Goal: Task Accomplishment & Management: Complete application form

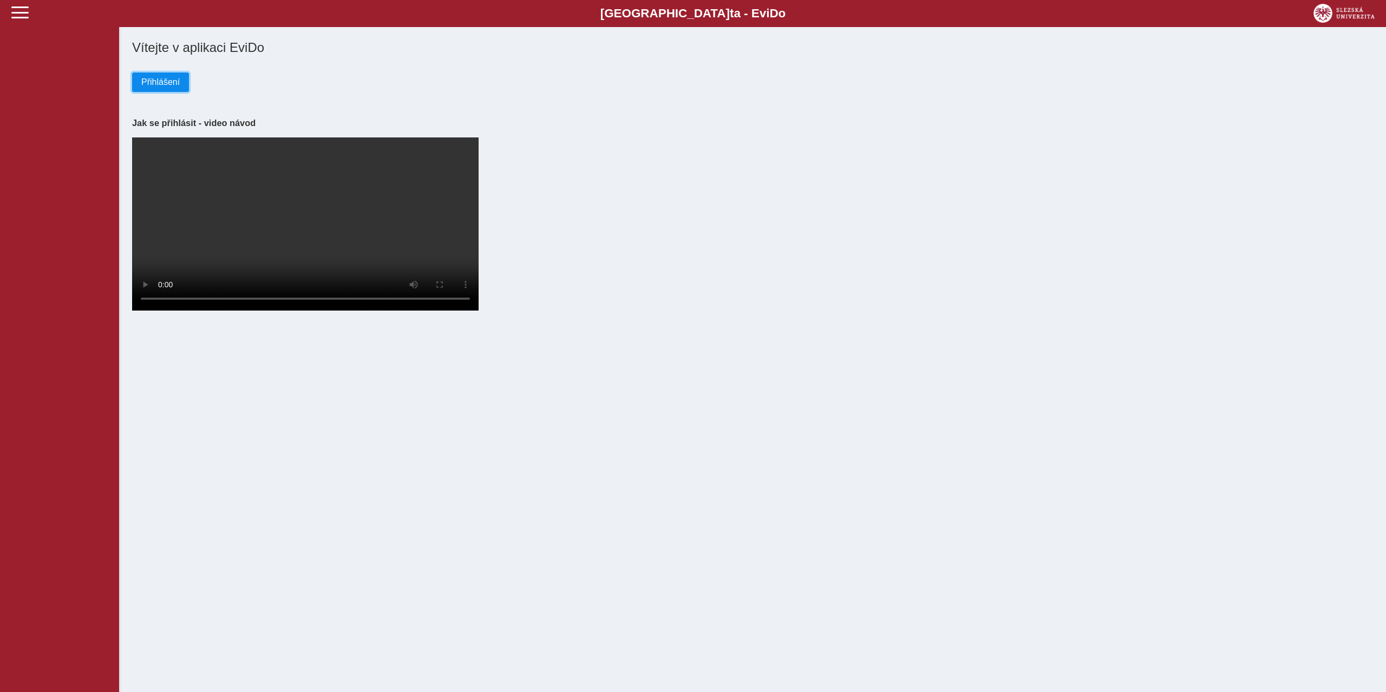
click at [160, 83] on span "Přihlášení" at bounding box center [160, 82] width 38 height 10
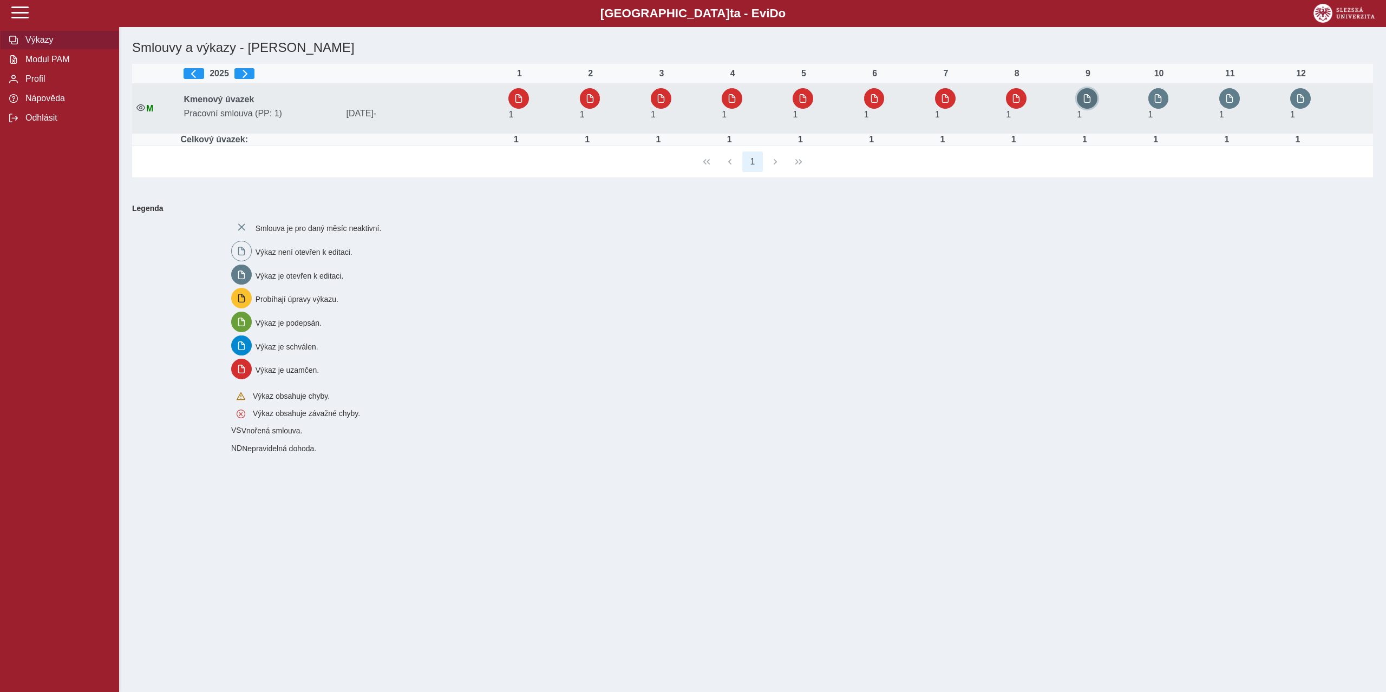
click at [1094, 101] on button "button" at bounding box center [1087, 98] width 21 height 21
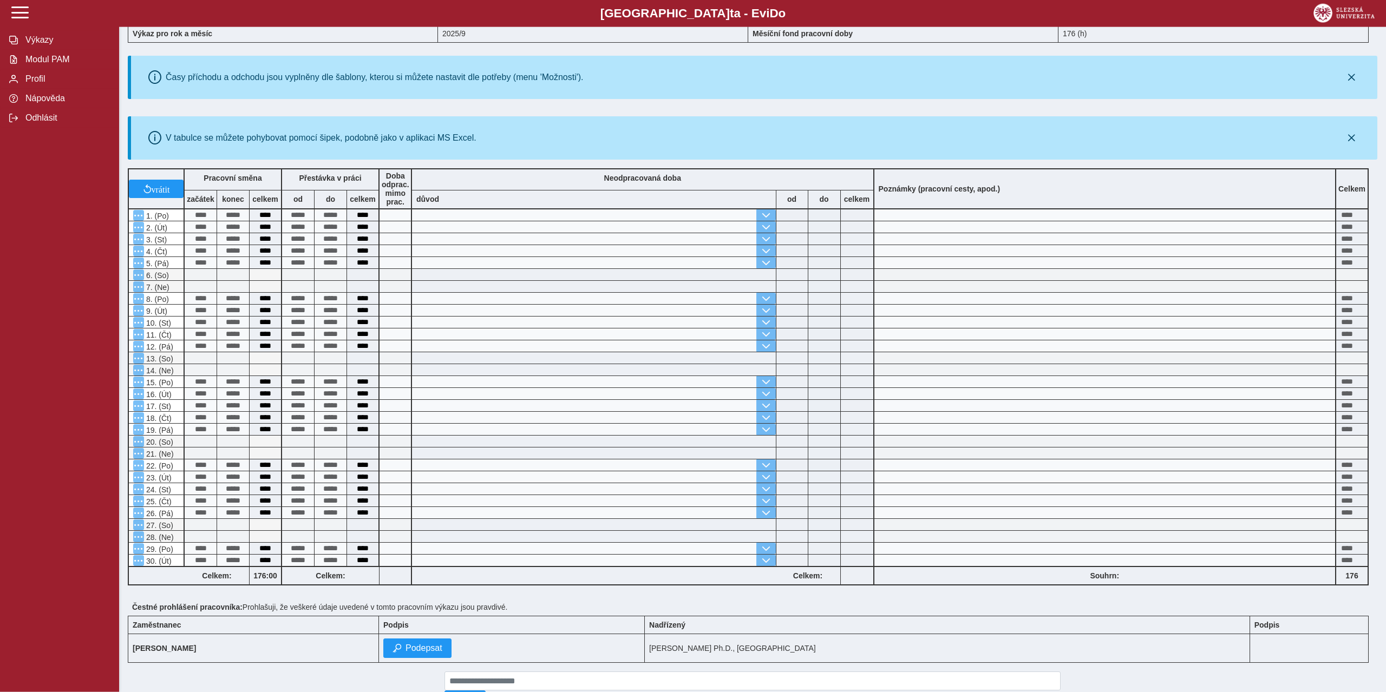
scroll to position [83, 0]
click at [442, 654] on span "Podepsat" at bounding box center [423, 649] width 37 height 10
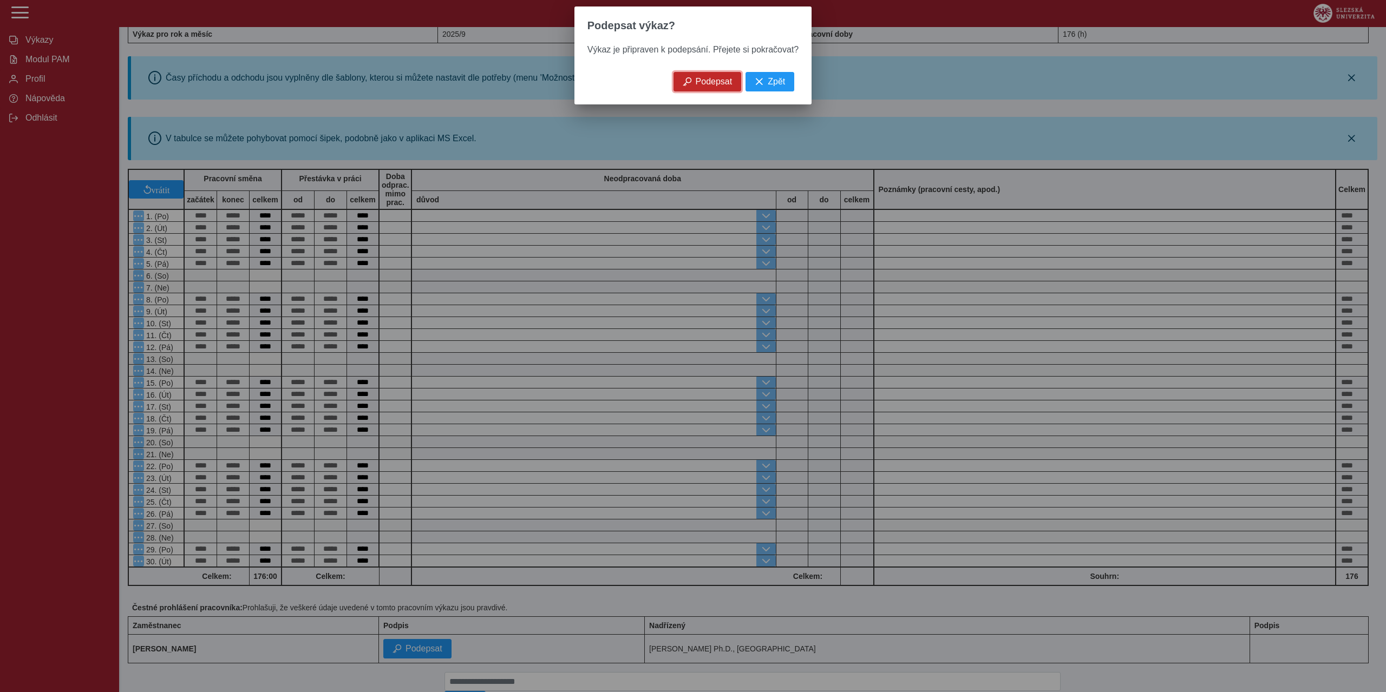
click at [702, 84] on span "Podepsat" at bounding box center [714, 82] width 37 height 10
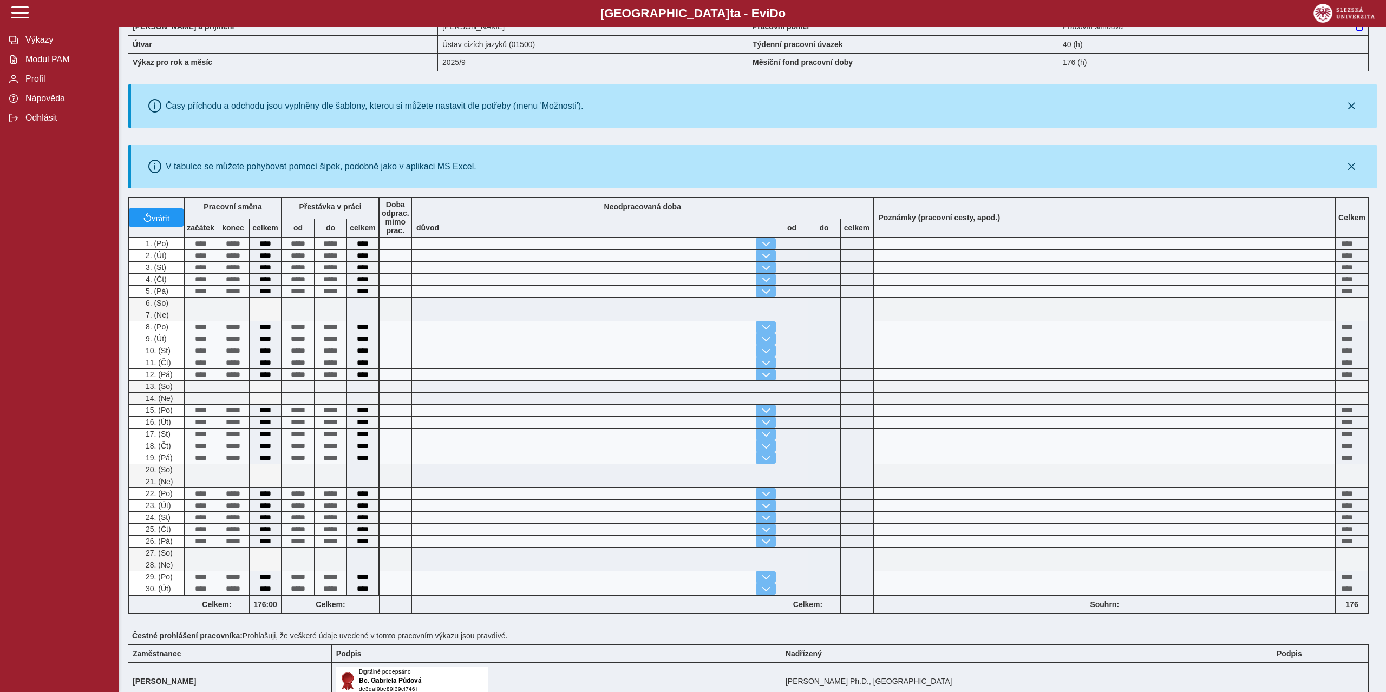
scroll to position [55, 0]
